Goal: Information Seeking & Learning: Learn about a topic

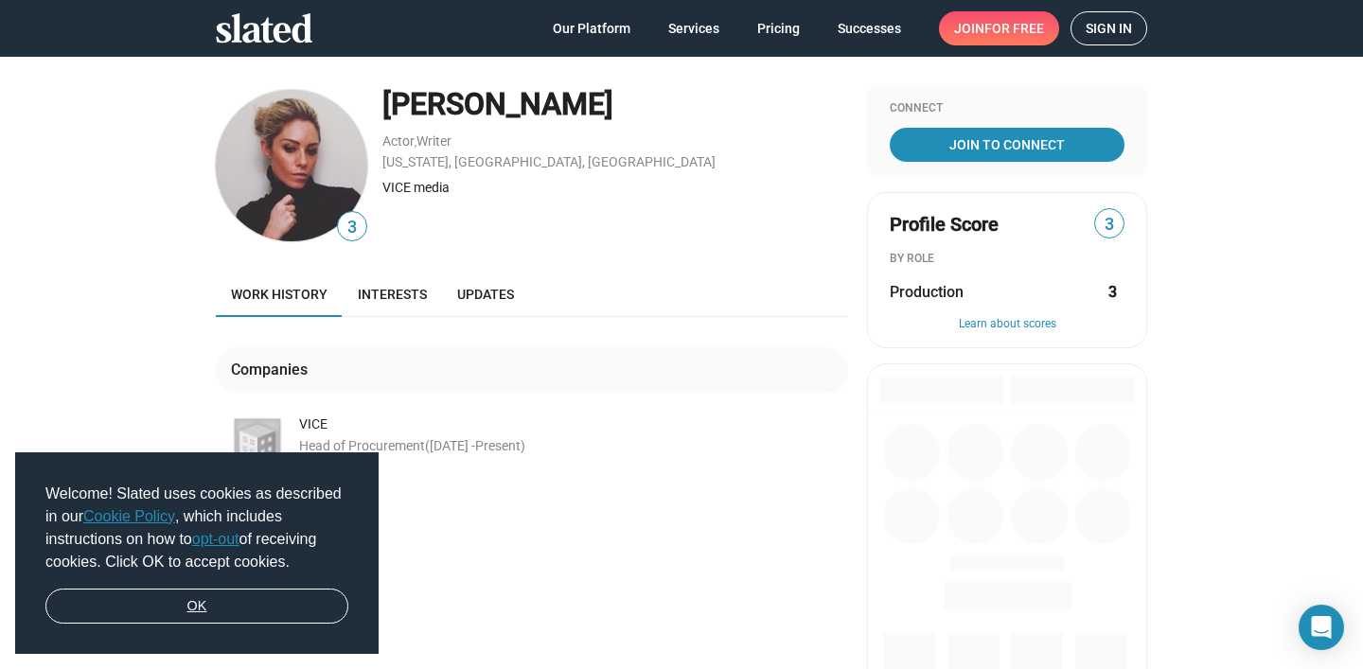
click at [223, 605] on link "OK" at bounding box center [196, 607] width 303 height 36
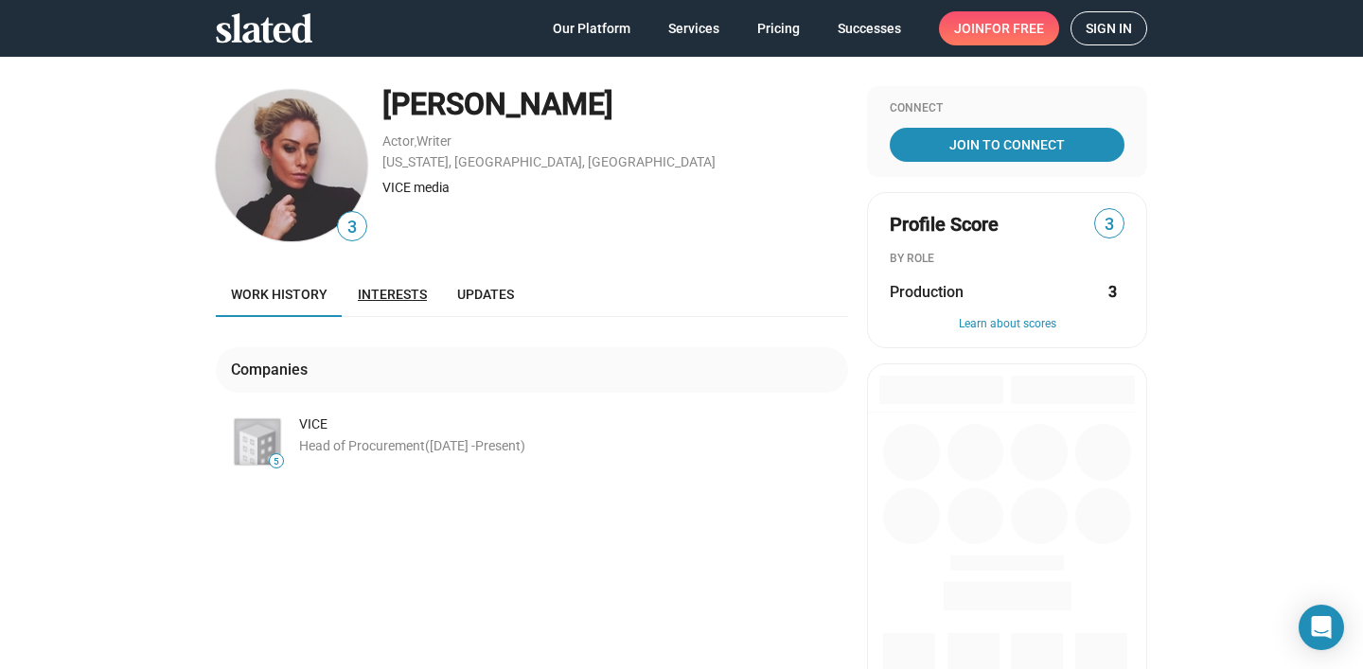
click at [367, 292] on span "Interests" at bounding box center [392, 294] width 69 height 15
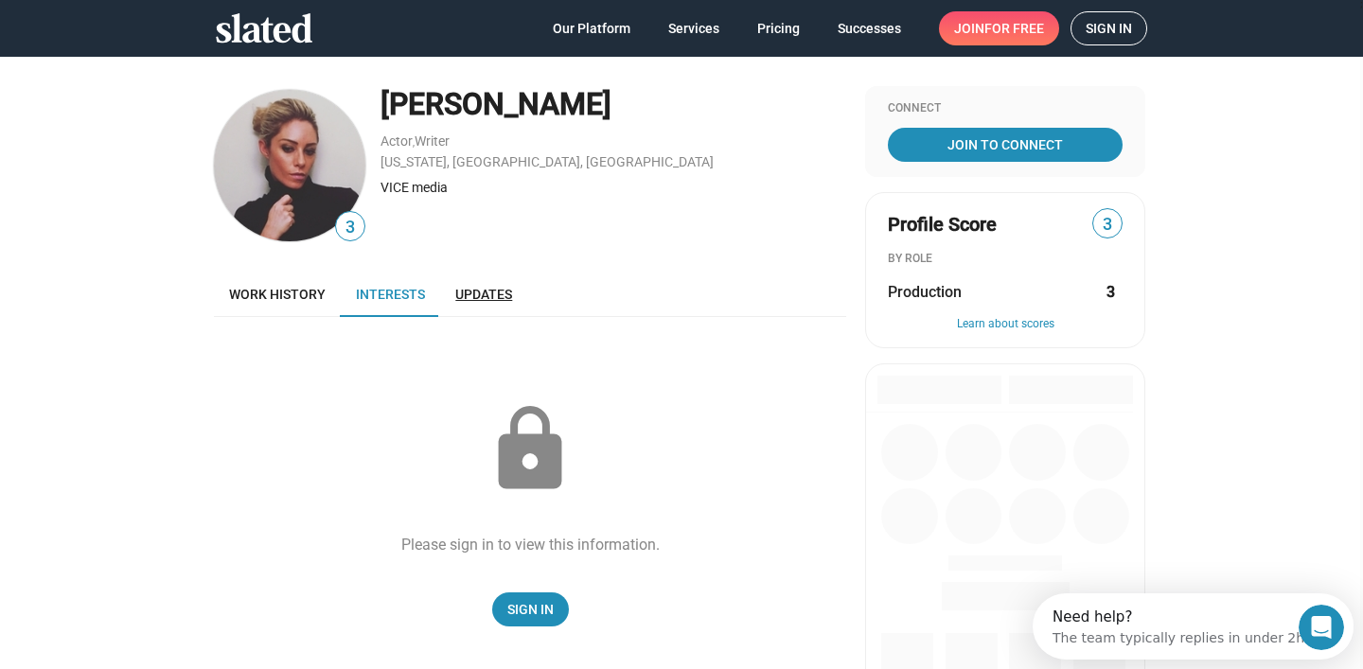
click at [496, 285] on link "Updates" at bounding box center [483, 294] width 87 height 45
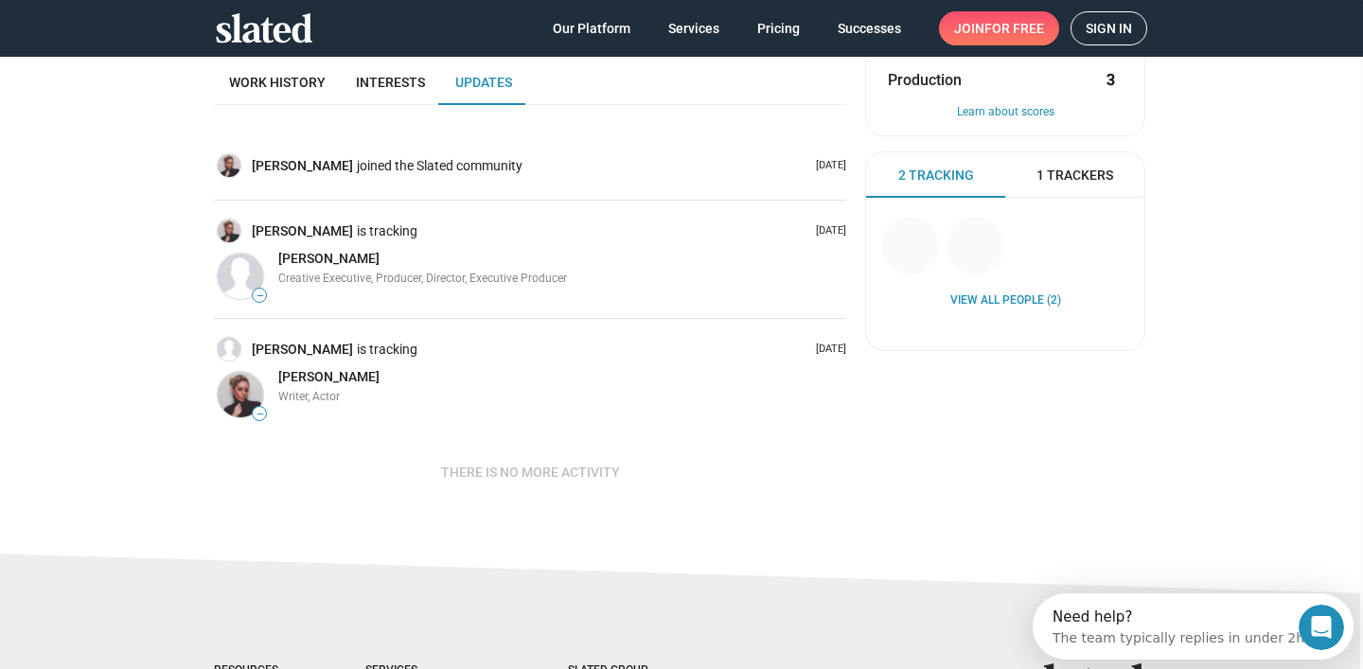
scroll to position [214, 0]
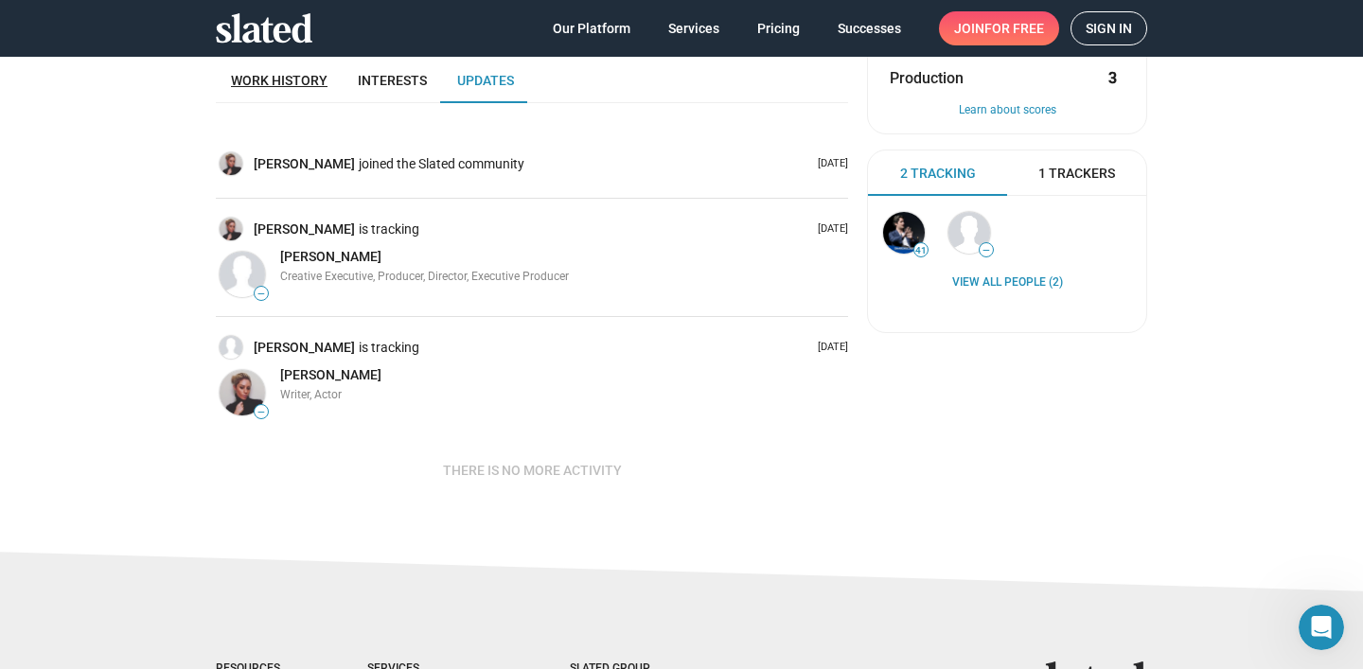
click at [267, 79] on span "Work history" at bounding box center [279, 80] width 97 height 15
